Goal: Task Accomplishment & Management: Complete application form

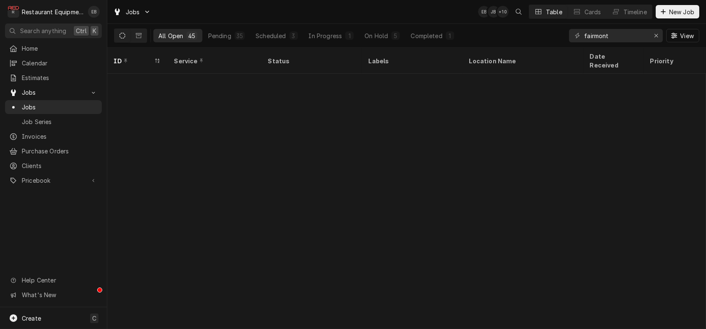
scroll to position [650, 0]
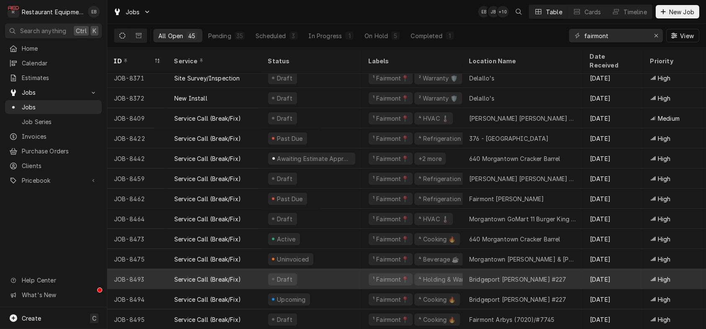
click at [539, 275] on div "Bridgeport Bob Evans #227" at bounding box center [517, 279] width 97 height 9
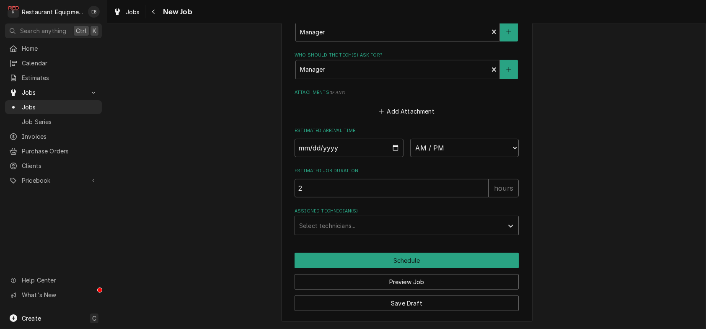
scroll to position [726, 0]
click at [395, 157] on input "Date" at bounding box center [349, 148] width 109 height 18
type textarea "x"
type input "[DATE]"
type textarea "x"
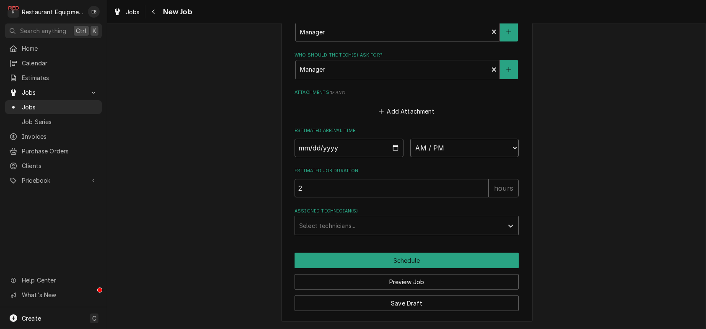
click at [453, 157] on select "AM / PM 6:00 AM 6:15 AM 6:30 AM 6:45 AM 7:00 AM 7:15 AM 7:30 AM 7:45 AM 8:00 AM…" at bounding box center [464, 148] width 109 height 18
select select "14:30:00"
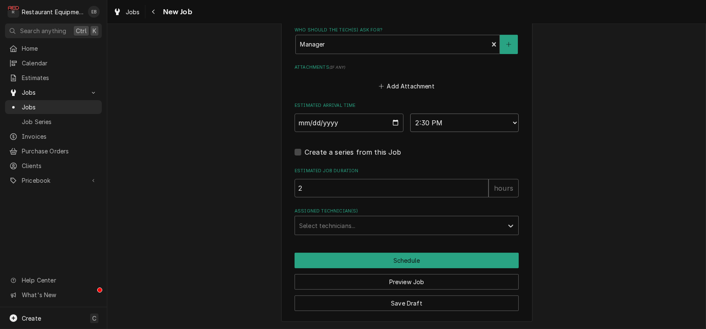
type textarea "x"
click at [359, 233] on div "Assigned Technician(s)" at bounding box center [399, 225] width 200 height 15
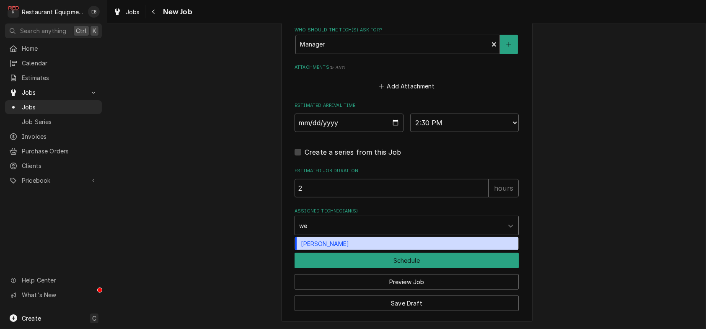
type input "wes"
click at [367, 250] on div "Wesley Fisher" at bounding box center [406, 243] width 223 height 13
type textarea "x"
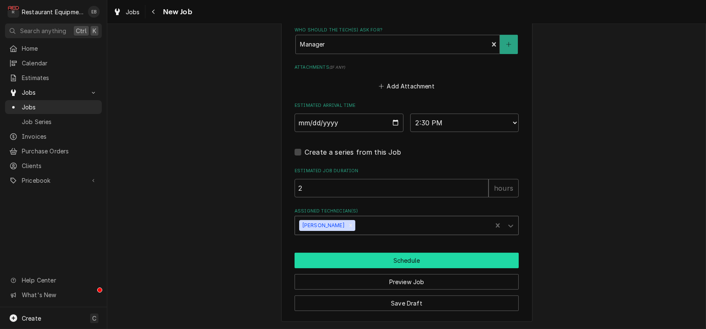
click at [373, 268] on button "Schedule" at bounding box center [407, 261] width 224 height 16
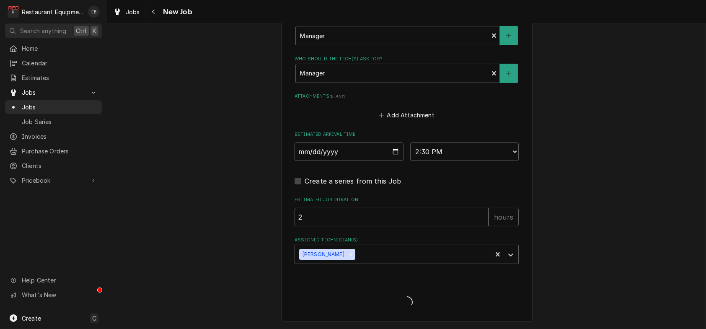
type textarea "x"
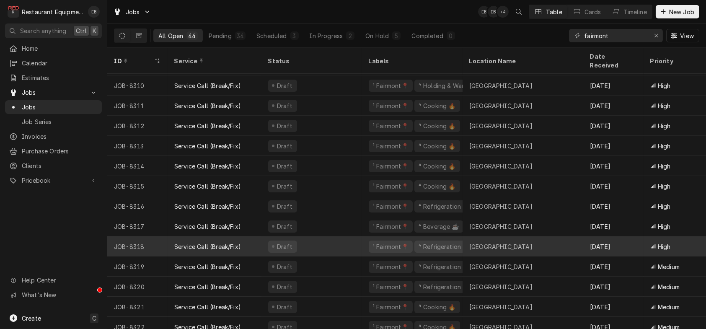
scroll to position [227, 0]
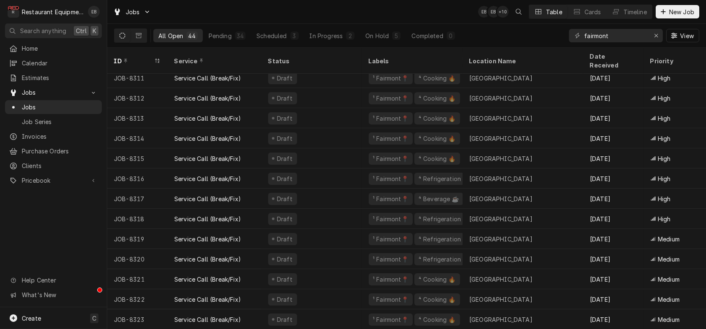
click at [658, 4] on div "Jobs EB EB + 10 Table Cards Timeline New Job" at bounding box center [406, 11] width 599 height 23
click at [663, 7] on button "New Job" at bounding box center [678, 11] width 44 height 13
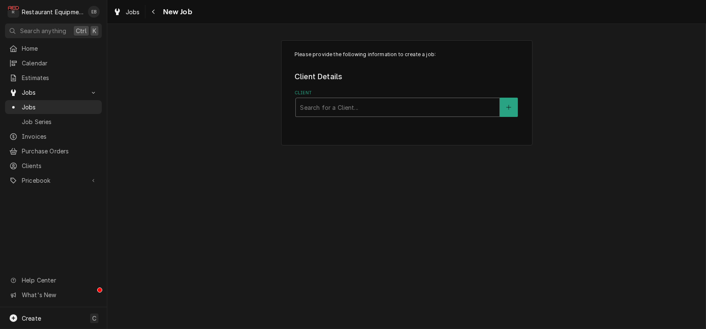
click at [379, 115] on div "Client" at bounding box center [397, 107] width 195 height 15
type input "buffalo wild"
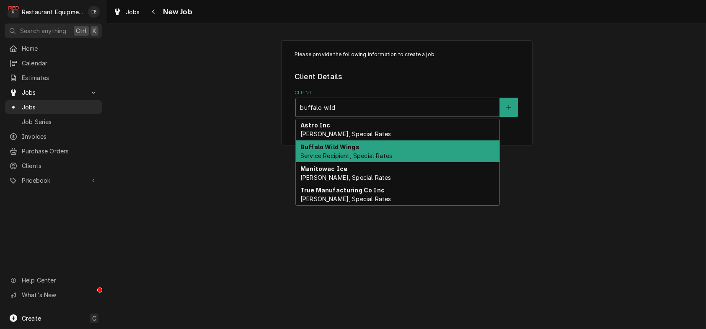
click at [360, 159] on span "Service Recipient, Special Rates" at bounding box center [347, 155] width 92 height 7
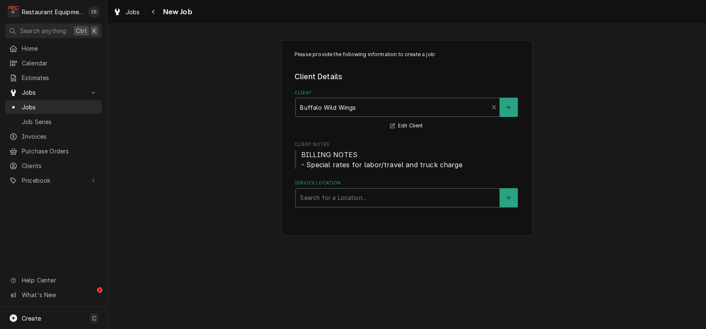
click at [346, 205] on div "Service Location" at bounding box center [397, 197] width 195 height 15
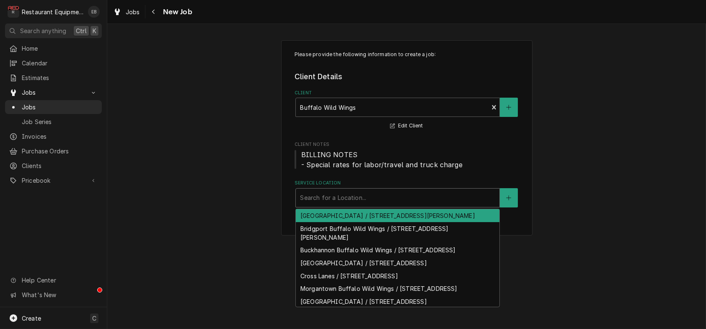
type input "o"
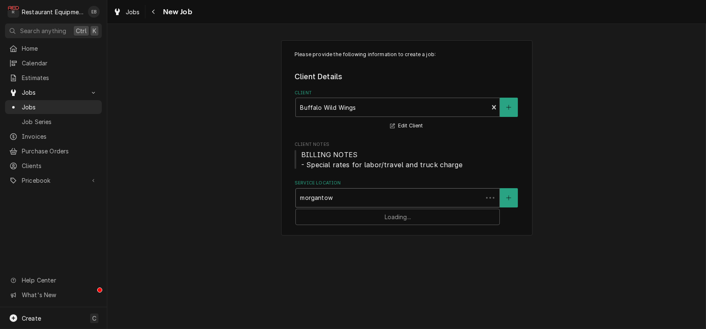
type input "morgantown"
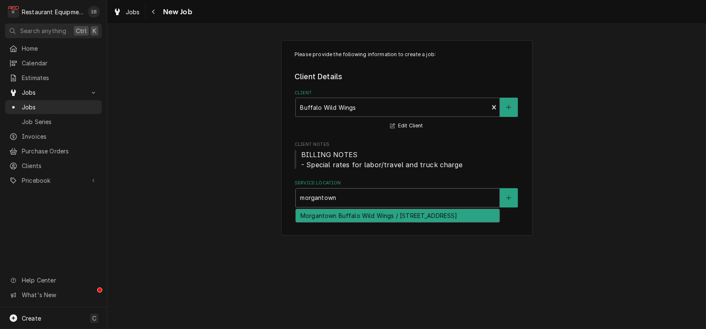
click at [396, 222] on div "Morgantown Buffalo Wild Wings / 1099 Suncrest Towne Centre Drive, Morgantown, W…" at bounding box center [398, 215] width 204 height 13
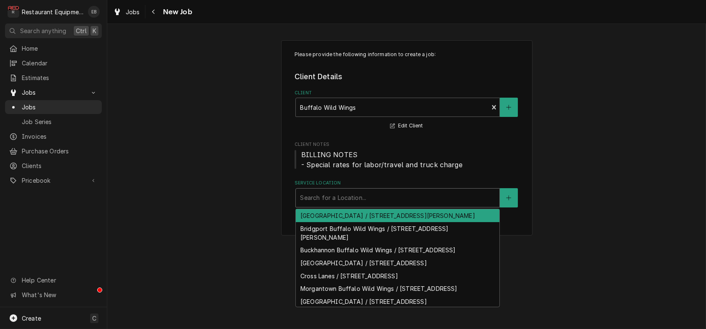
click at [452, 205] on div "Service Location" at bounding box center [397, 197] width 195 height 15
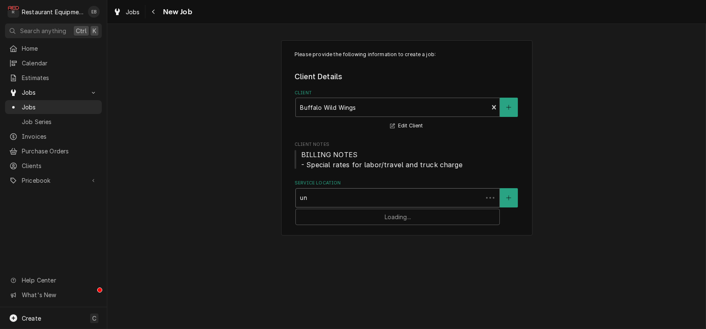
type input "uni"
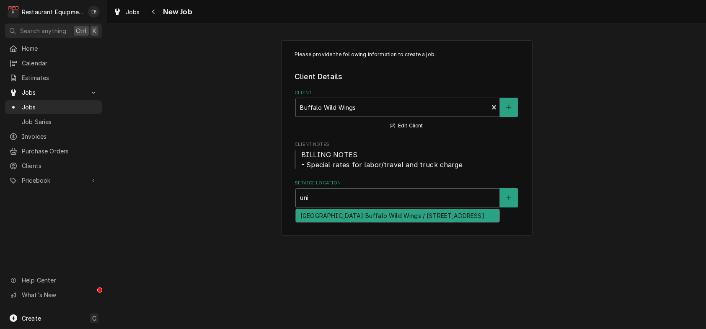
click at [437, 222] on div "University Town Center Buffalo Wild Wings / 8735 University Town Centre Dr, Gra…" at bounding box center [398, 215] width 204 height 13
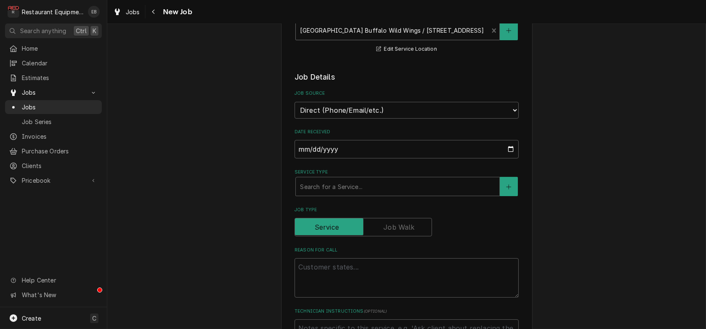
scroll to position [168, 0]
click at [359, 194] on div "Service Type" at bounding box center [397, 186] width 195 height 15
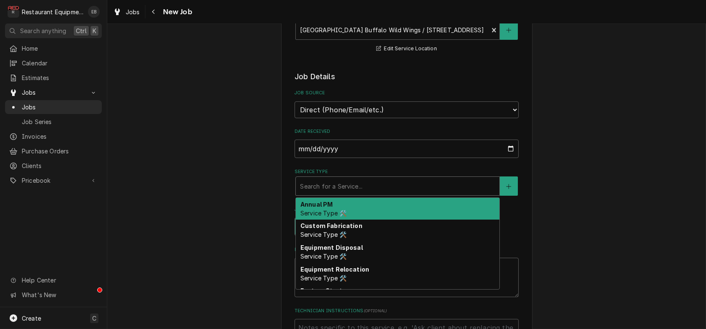
type textarea "x"
type input "b"
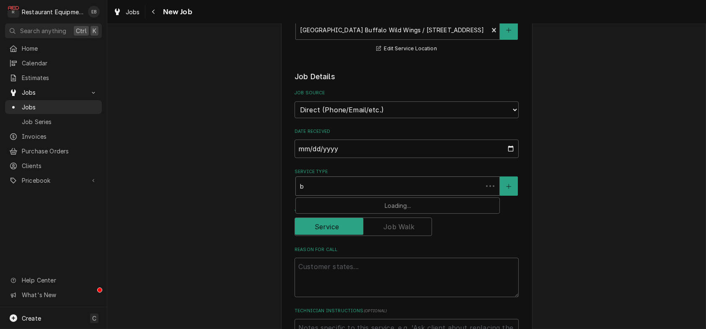
type textarea "x"
type input "br"
type textarea "x"
type input "bre"
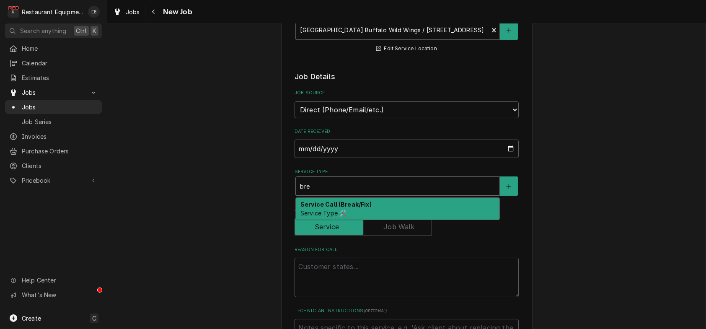
click at [368, 220] on div "Service Call (Break/Fix) Service Type 🛠️" at bounding box center [398, 209] width 204 height 22
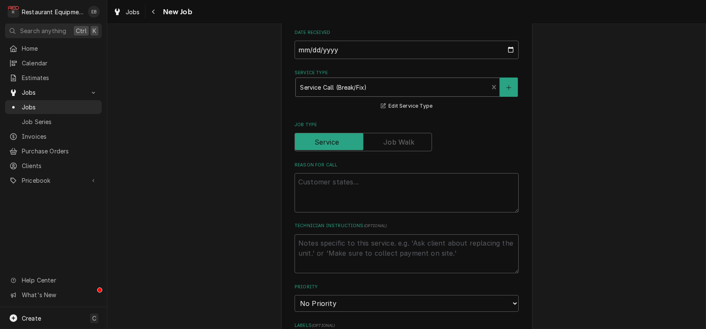
scroll to position [307, 0]
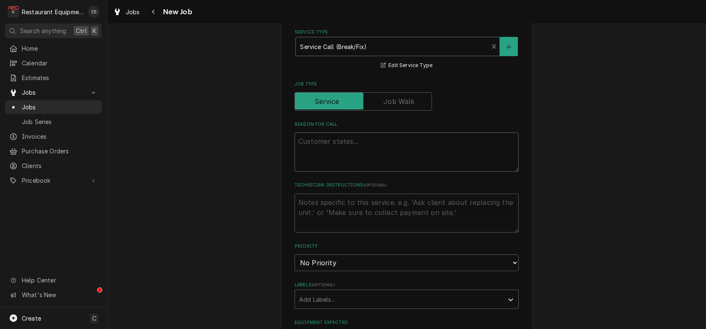
click at [370, 172] on textarea "Reason For Call" at bounding box center [407, 151] width 224 height 39
type textarea "x"
type textarea "O"
type textarea "x"
type textarea "Ov"
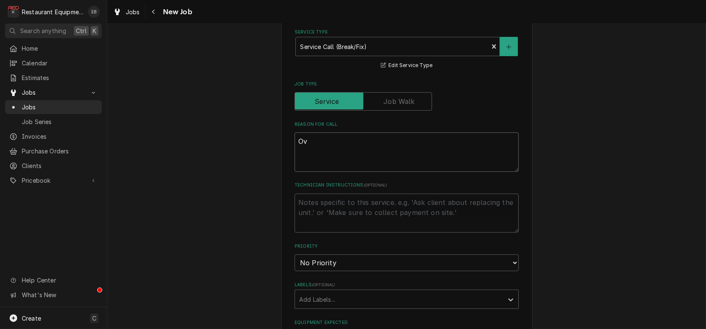
type textarea "x"
type textarea "Ove"
type textarea "x"
type textarea "Oven"
type textarea "x"
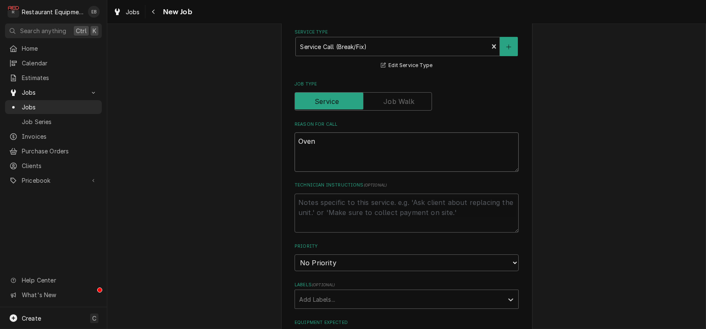
type textarea "Oven"
type textarea "x"
type textarea "Oven h"
type textarea "x"
type textarea "Oven ha"
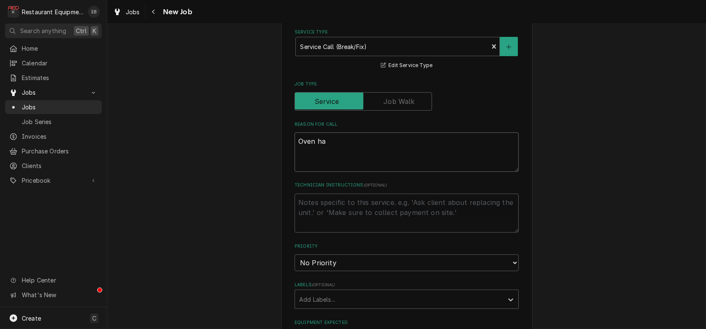
type textarea "x"
type textarea "Oven has"
type textarea "x"
type textarea "Oven has"
type textarea "x"
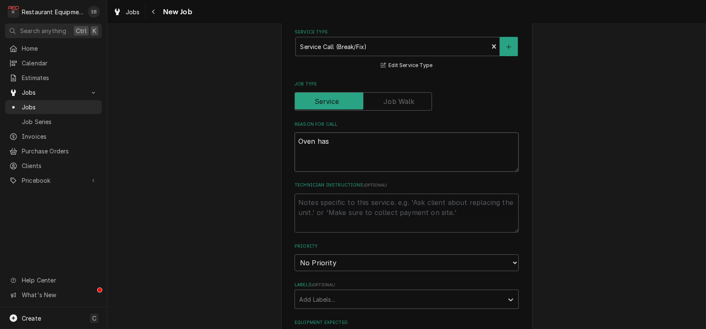
type textarea "Oven has s"
type textarea "x"
type textarea "Oven has st"
type textarea "x"
type textarea "Oven has sto"
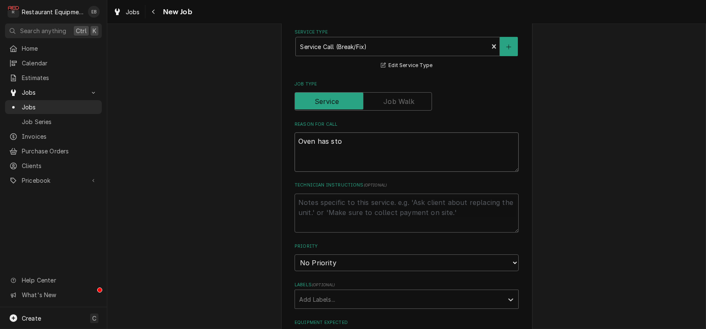
type textarea "x"
type textarea "Oven has stop"
type textarea "x"
type textarea "Oven has stopp"
type textarea "x"
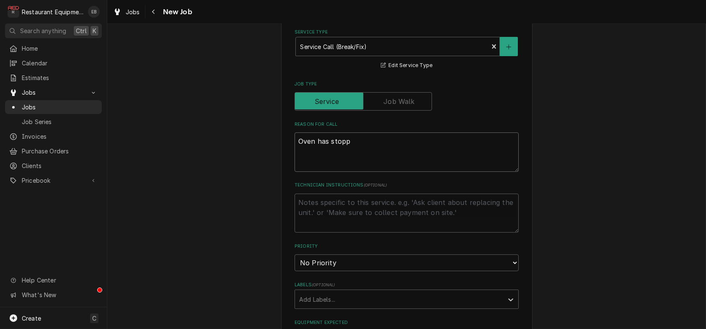
type textarea "Oven has stoppe"
type textarea "x"
type textarea "Oven has stopped"
type textarea "x"
type textarea "Oven has stopped"
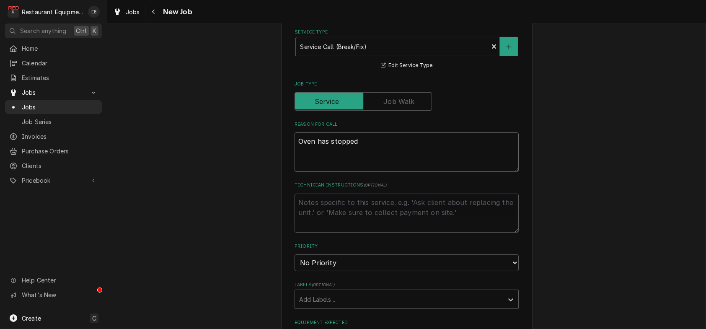
type textarea "x"
type textarea "Oven has stopped h"
type textarea "x"
type textarea "Oven has stopped he"
type textarea "x"
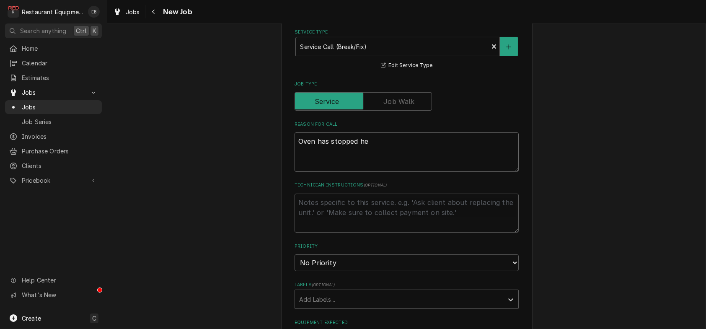
type textarea "Oven has stopped hea"
type textarea "x"
type textarea "Oven has stopped heat"
type textarea "x"
type textarea "Oven has stopped heati"
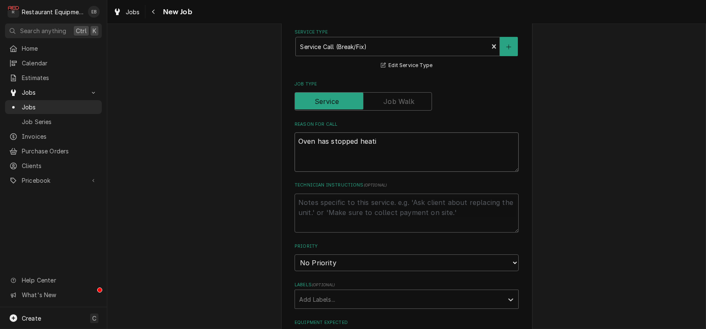
type textarea "x"
type textarea "Oven has stopped heatin"
type textarea "x"
type textarea "Oven has stopped heating"
type textarea "x"
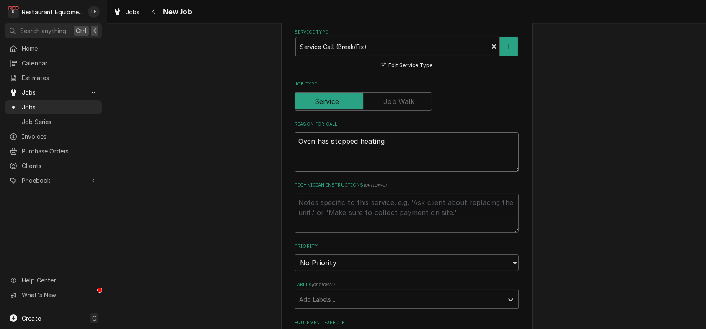
type textarea "Oven has stopped heating"
type textarea "x"
type textarea "Oven has stopped heating u"
type textarea "x"
type textarea "Oven has stopped heating up"
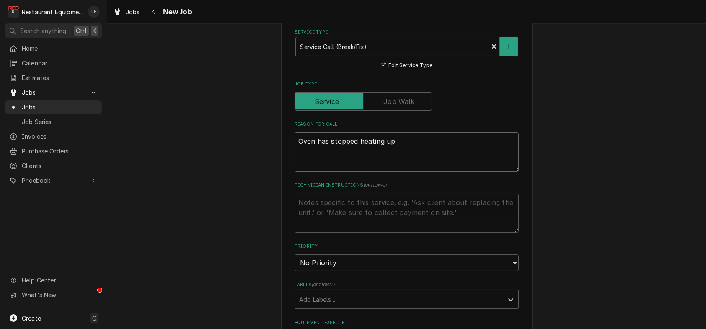
type textarea "x"
type textarea "Oven has stopped heating up."
type textarea "x"
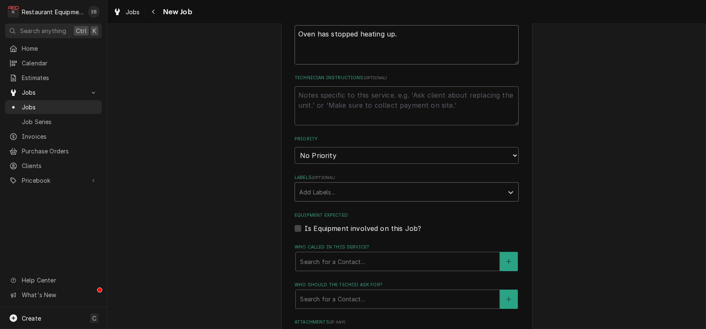
scroll to position [447, 0]
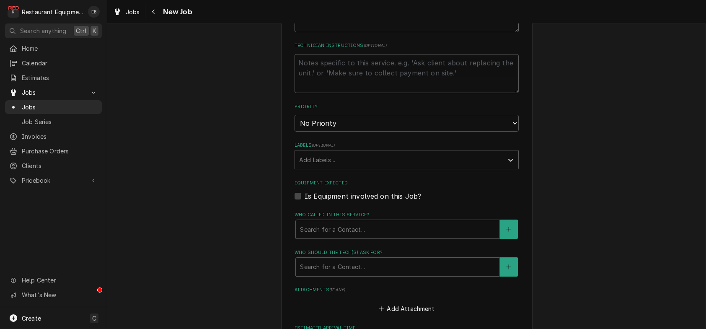
type textarea "Oven has stopped heating up."
click at [373, 132] on select "No Priority Urgent High Medium Low" at bounding box center [407, 123] width 224 height 17
select select "2"
click at [295, 132] on select "No Priority Urgent High Medium Low" at bounding box center [407, 123] width 224 height 17
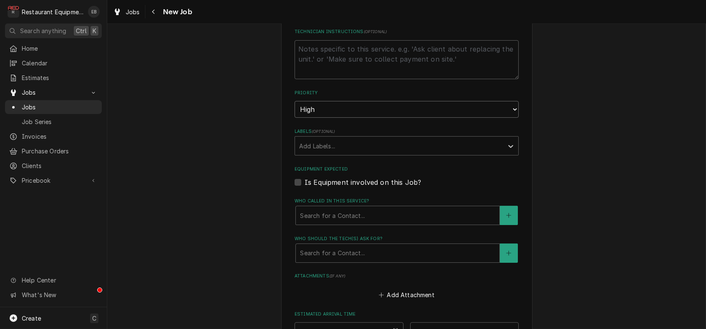
scroll to position [503, 0]
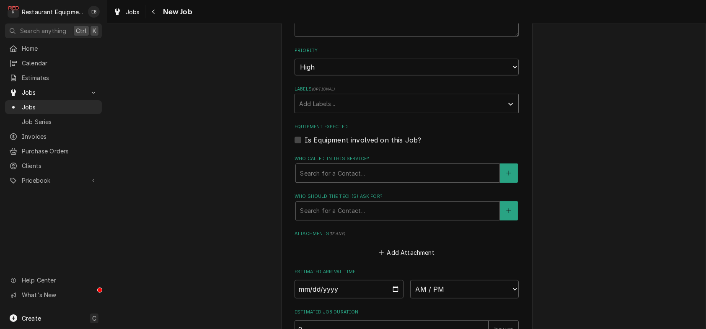
click at [356, 111] on div "Labels" at bounding box center [399, 103] width 200 height 15
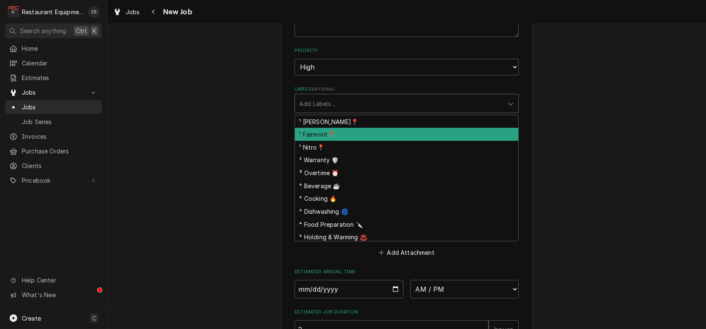
click at [330, 141] on div "¹ Fairmont📍" at bounding box center [406, 134] width 223 height 13
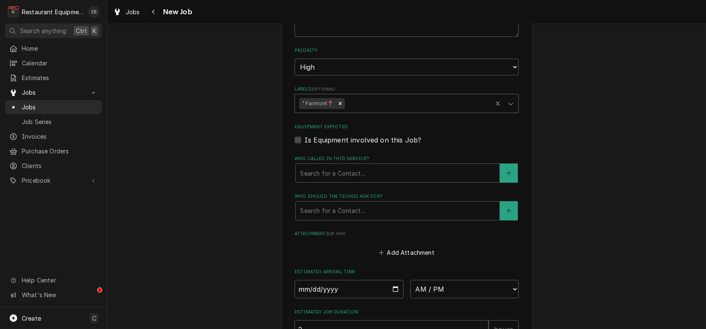
click at [379, 111] on div "Labels" at bounding box center [417, 103] width 142 height 15
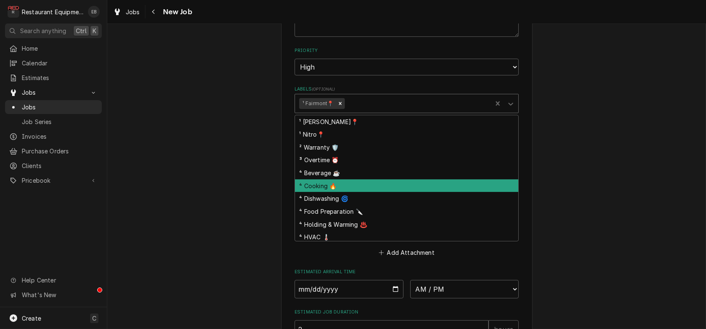
click at [351, 192] on div "⁴ Cooking 🔥" at bounding box center [406, 185] width 223 height 13
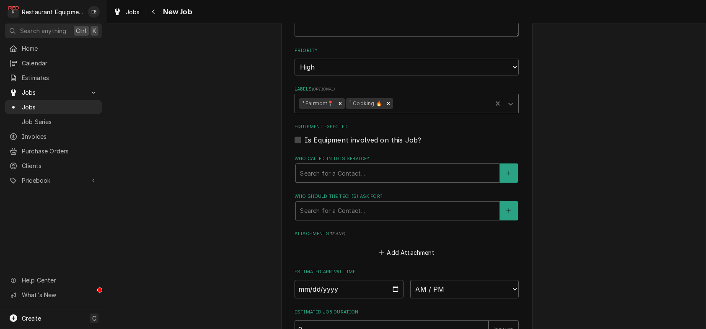
scroll to position [587, 0]
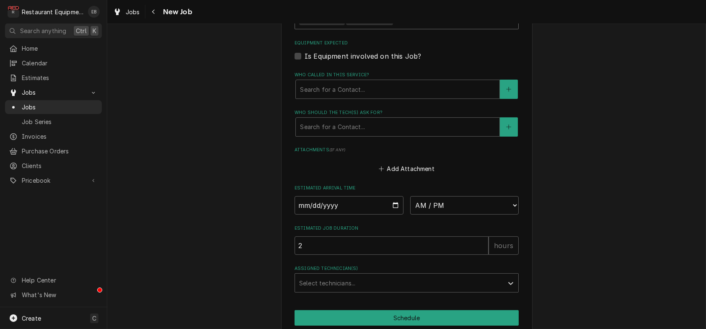
click at [378, 78] on label "Who called in this service?" at bounding box center [407, 75] width 224 height 7
click at [380, 97] on div "Who called in this service?" at bounding box center [397, 89] width 195 height 15
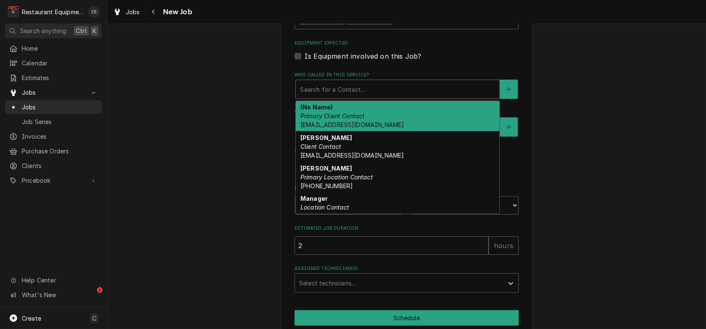
click at [364, 132] on div "(No Name) Primary Client Contact bww.billing@gmail.com" at bounding box center [398, 116] width 204 height 31
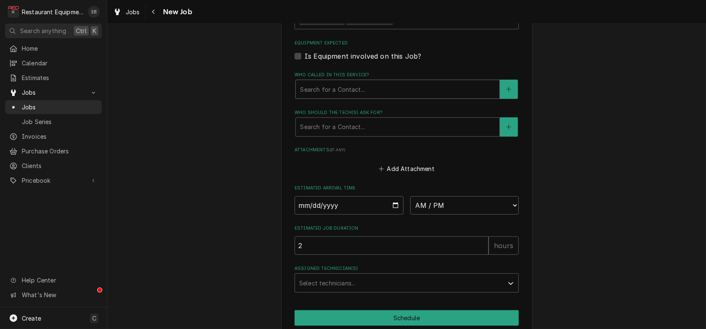
click at [457, 97] on div "Who called in this service?" at bounding box center [397, 89] width 195 height 15
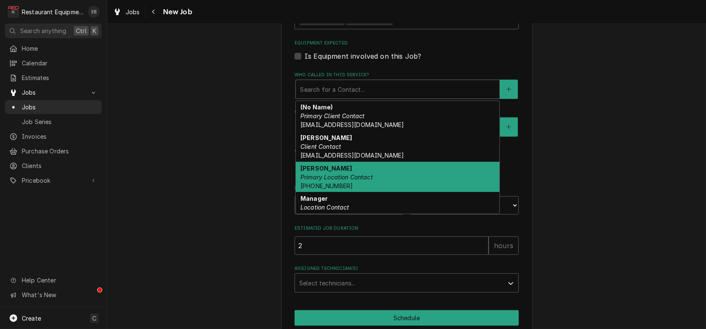
click at [348, 192] on div "Katie Primary Location Contact (484) 631-5993" at bounding box center [398, 177] width 204 height 31
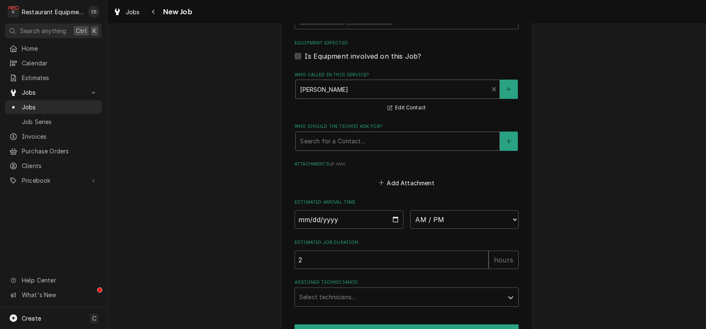
click at [369, 149] on div "Who should the tech(s) ask for?" at bounding box center [397, 141] width 195 height 15
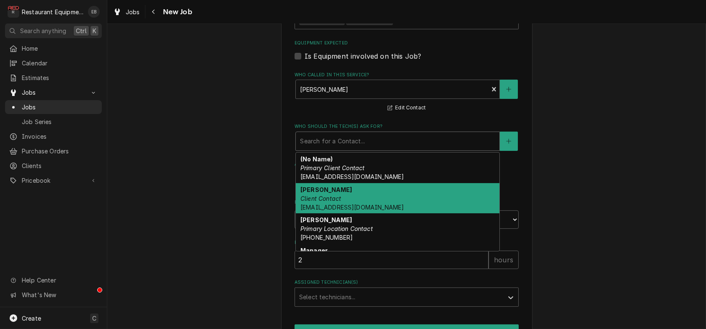
scroll to position [22, 0]
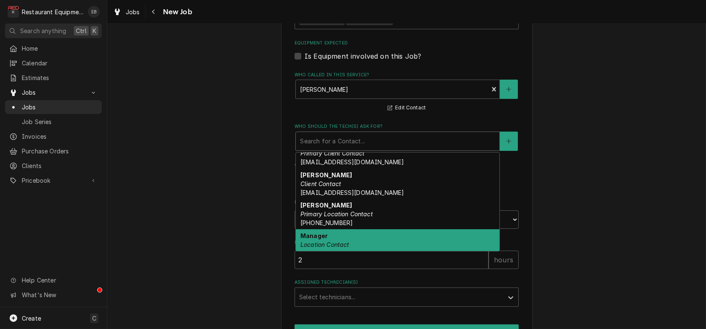
click at [336, 251] on div "Manager Location Contact" at bounding box center [398, 240] width 204 height 22
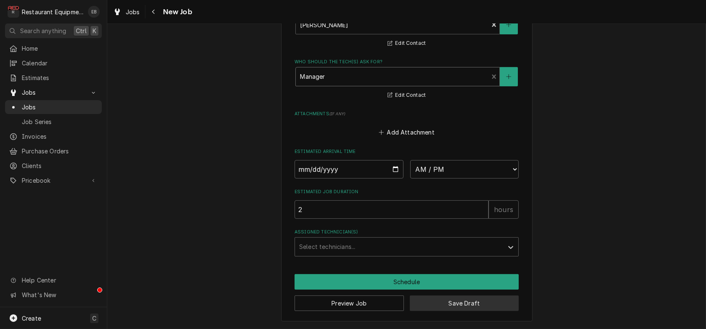
click at [461, 303] on button "Save Draft" at bounding box center [464, 303] width 109 height 16
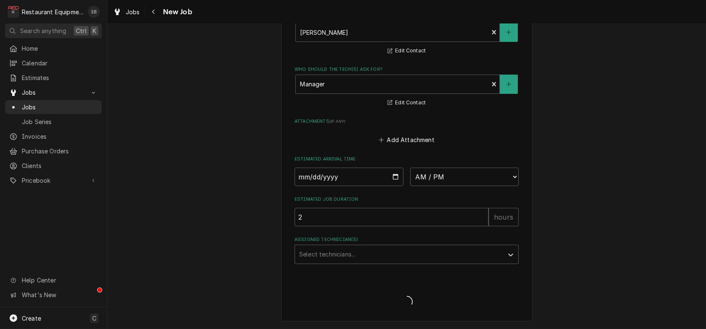
scroll to position [745, 0]
type textarea "x"
